Goal: Task Accomplishment & Management: Use online tool/utility

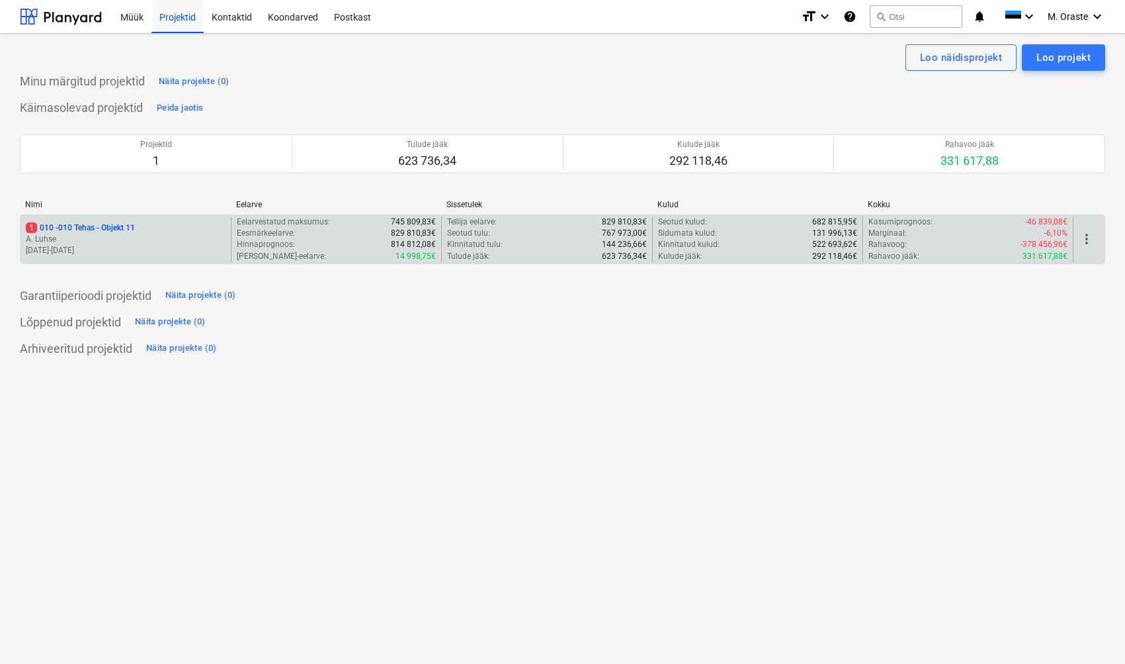
click at [116, 231] on p "1 010 - 010 Tehas - Objekt 11" at bounding box center [80, 227] width 109 height 11
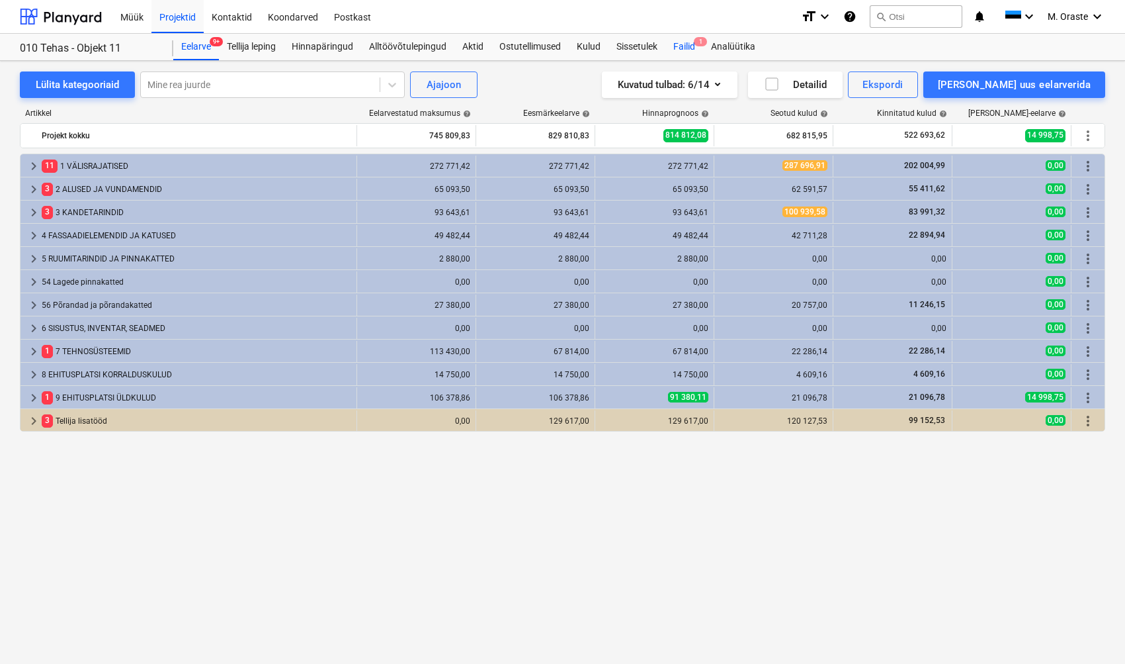
click at [701, 34] on div "Failid 1" at bounding box center [684, 47] width 38 height 26
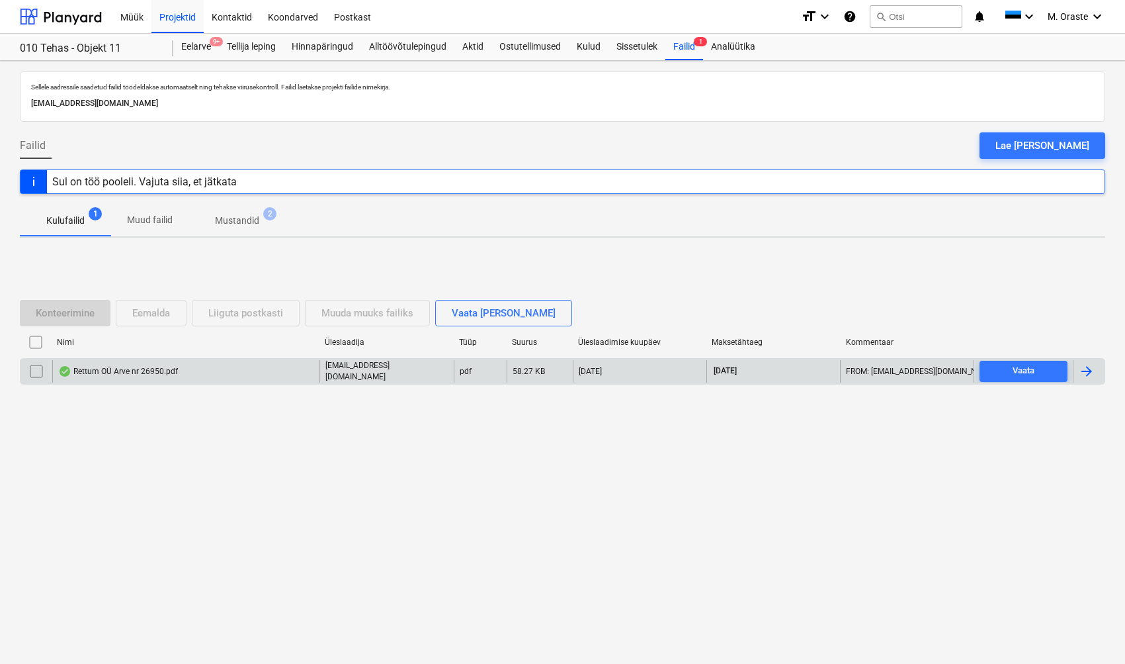
click at [110, 376] on div "Rettum OÜ Arve nr 26950.pdf" at bounding box center [185, 371] width 267 height 22
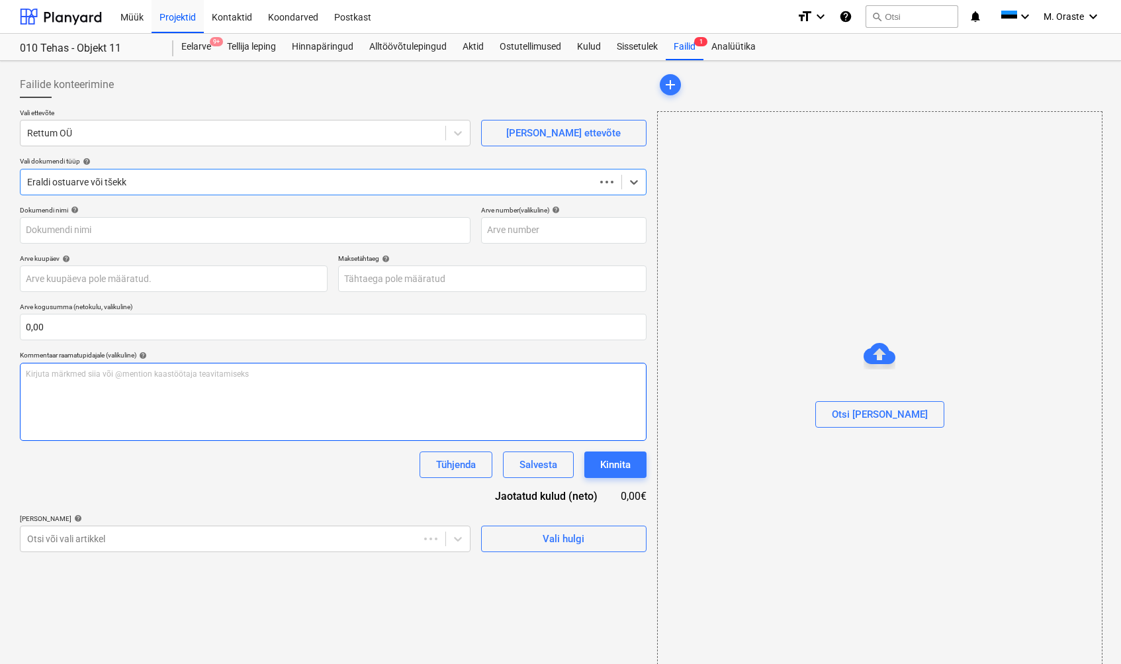
type input "26950"
type input "[DATE]"
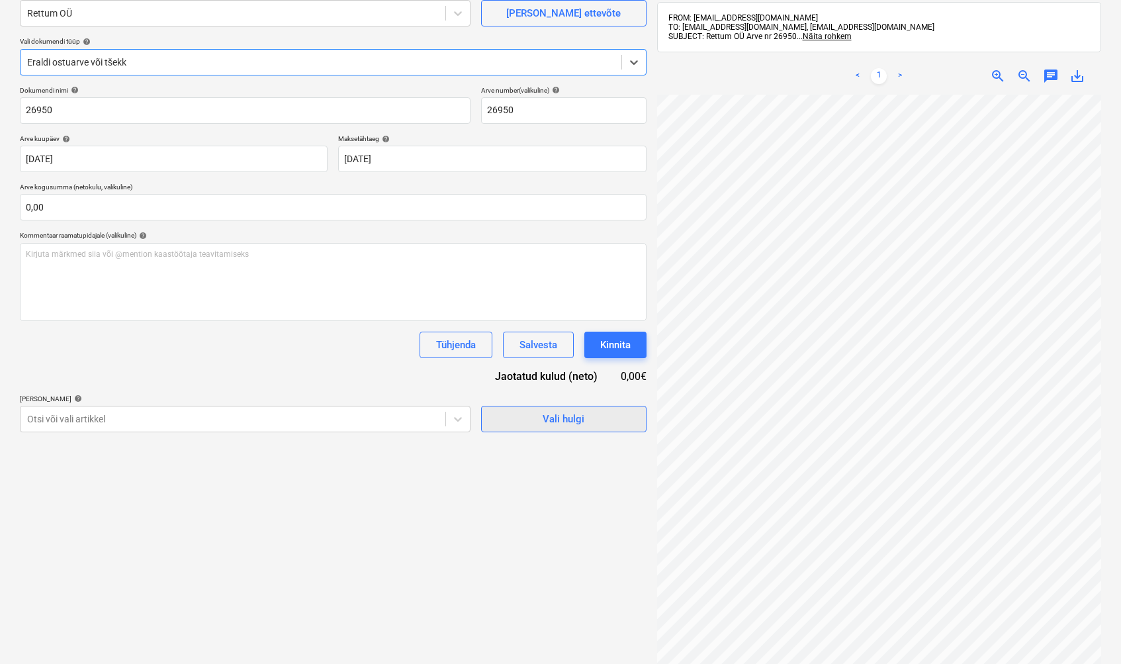
click at [590, 416] on span "Vali hulgi" at bounding box center [563, 418] width 132 height 17
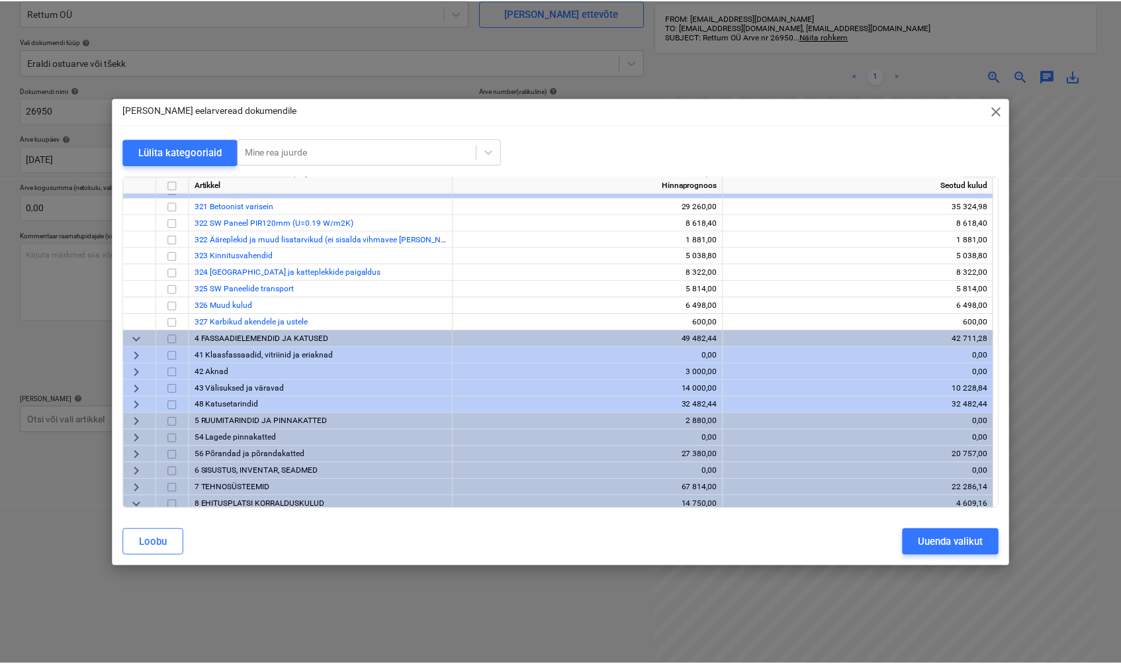
scroll to position [943, 0]
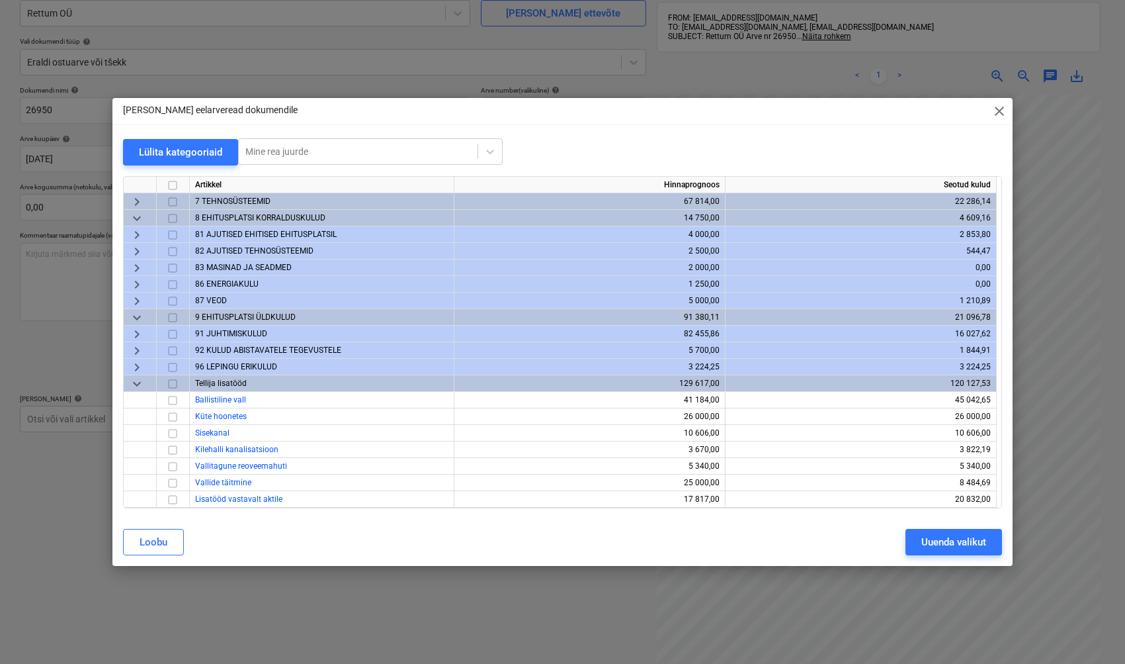
click at [130, 300] on span "keyboard_arrow_right" at bounding box center [137, 300] width 16 height 16
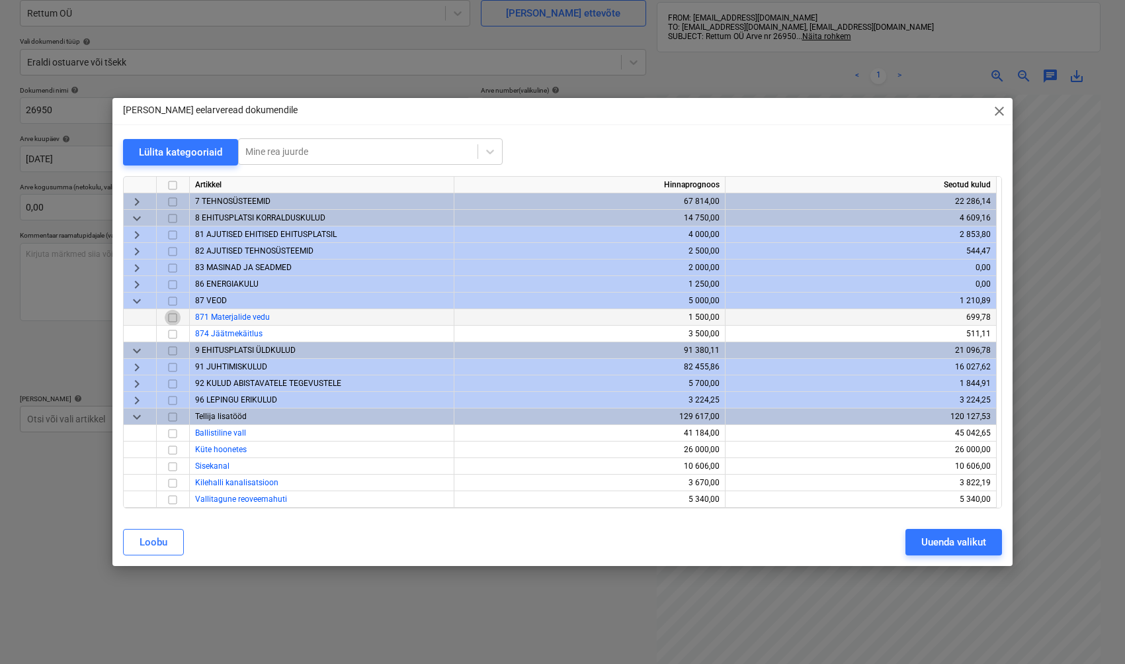
click at [172, 319] on input "checkbox" at bounding box center [173, 317] width 16 height 16
click at [940, 546] on div "Uuenda valikut" at bounding box center [954, 541] width 65 height 17
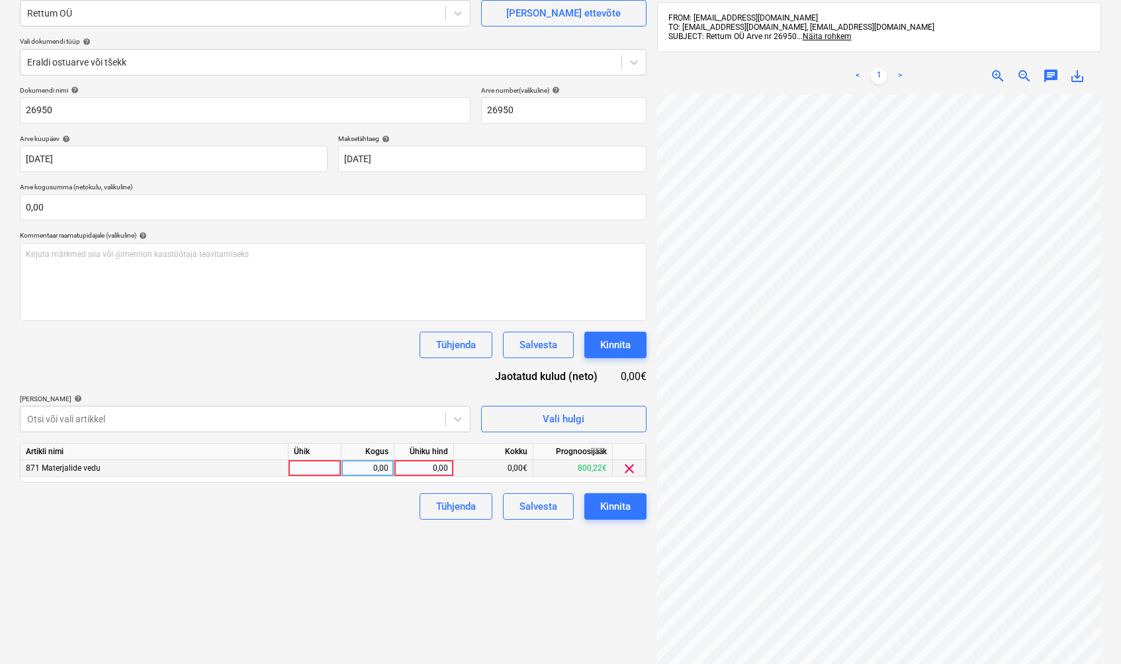
click at [315, 468] on div at bounding box center [314, 468] width 53 height 17
type input "kmpl"
type input "412,91"
click at [237, 538] on div "Failide konteerimine Vali ettevõte Rettum OÜ [PERSON_NAME] uus ettevõte Vali do…" at bounding box center [333, 336] width 637 height 780
click at [413, 589] on div "Failide konteerimine Vali ettevõte Rettum OÜ [PERSON_NAME] uus ettevõte Vali do…" at bounding box center [333, 336] width 637 height 780
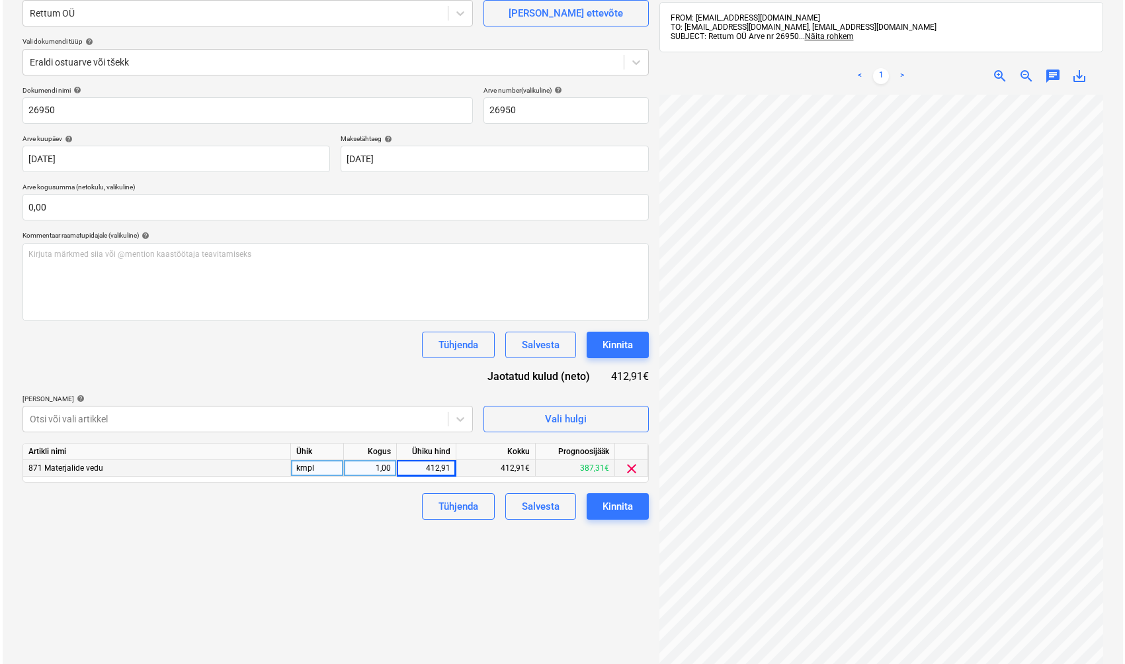
scroll to position [0, 56]
click at [630, 509] on button "Kinnita" at bounding box center [615, 506] width 62 height 26
